Goal: Information Seeking & Learning: Check status

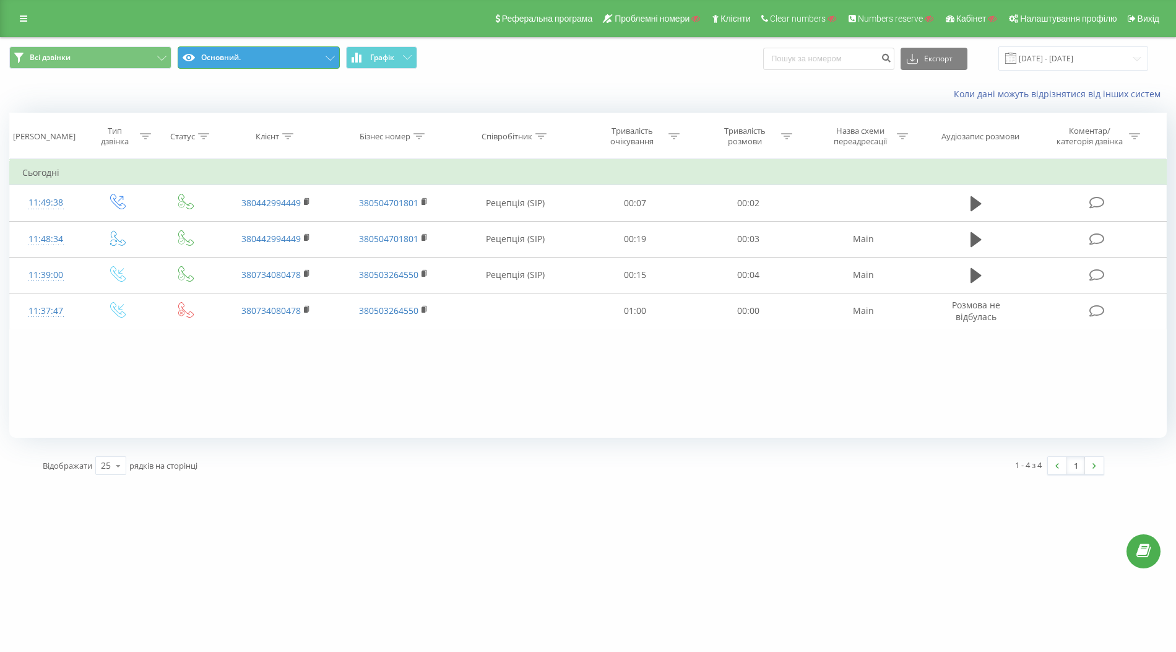
click at [318, 61] on button "Основний." at bounding box center [259, 57] width 162 height 22
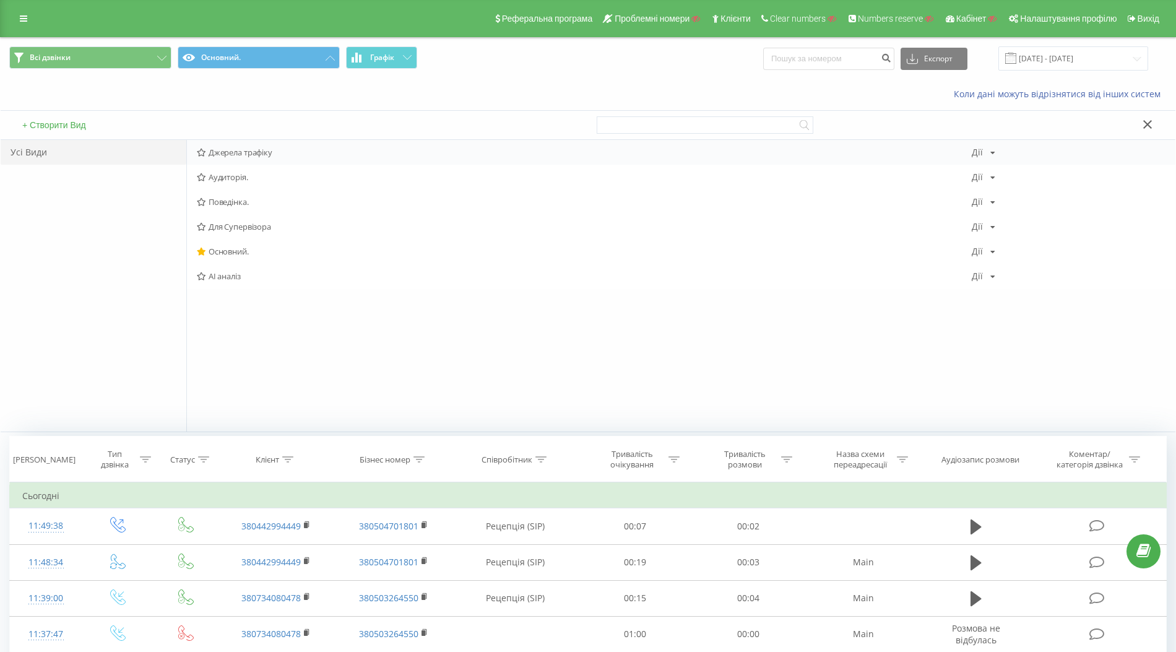
click at [269, 149] on span "Джерела трафіку" at bounding box center [584, 152] width 775 height 9
